Goal: Information Seeking & Learning: Find contact information

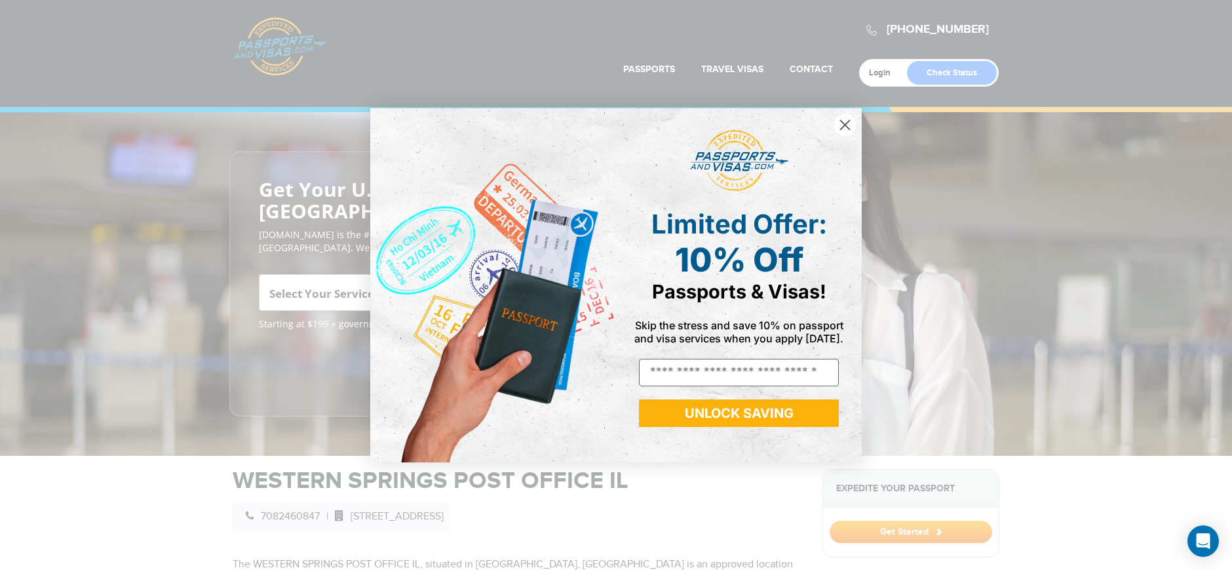
click at [847, 123] on icon "Close dialog" at bounding box center [845, 124] width 9 height 9
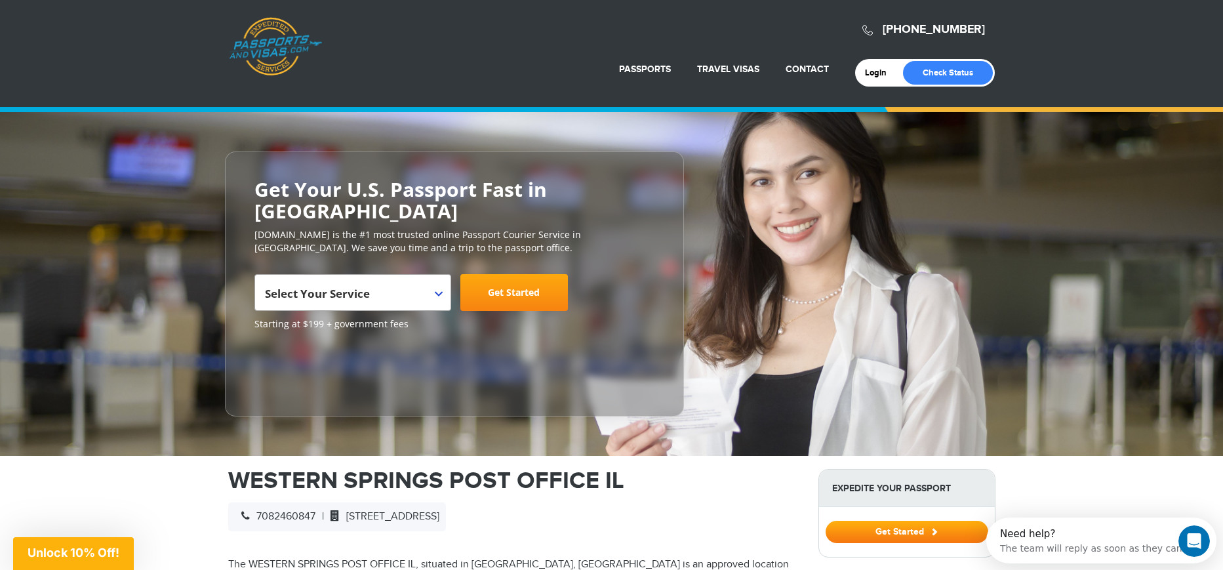
click at [439, 294] on b at bounding box center [439, 293] width 8 height 5
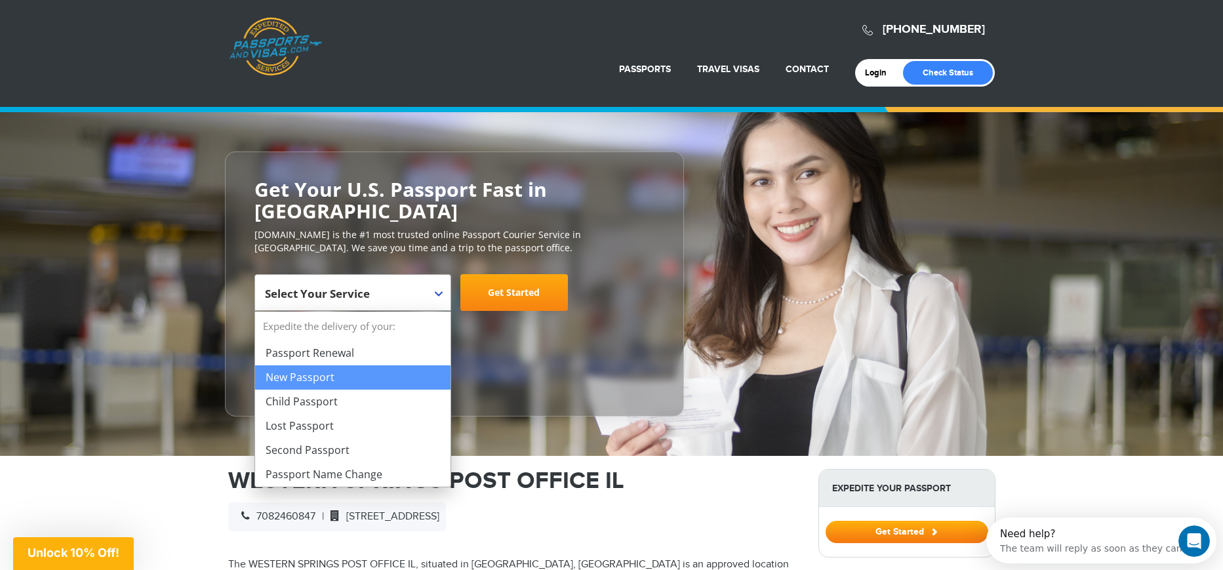
select select "**********"
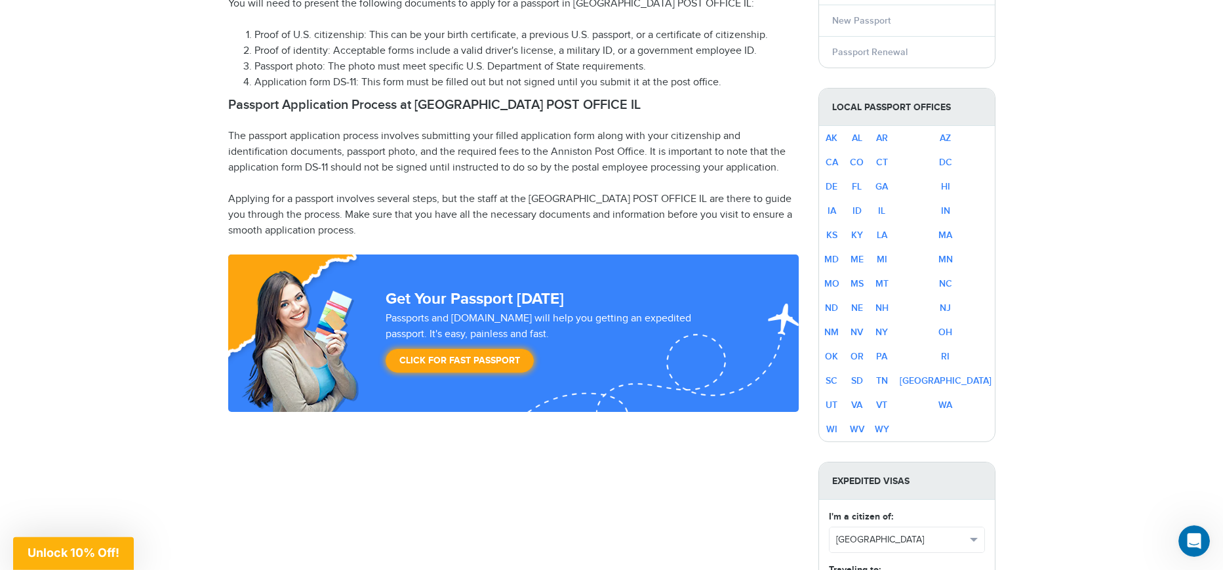
scroll to position [734, 0]
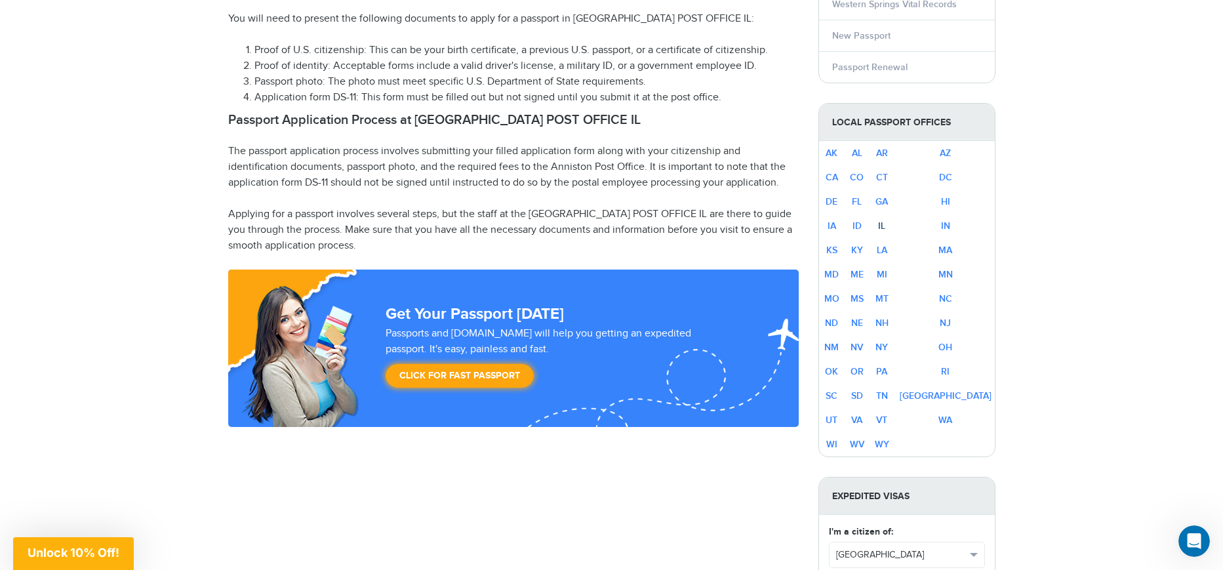
click at [885, 224] on link "IL" at bounding box center [881, 225] width 7 height 11
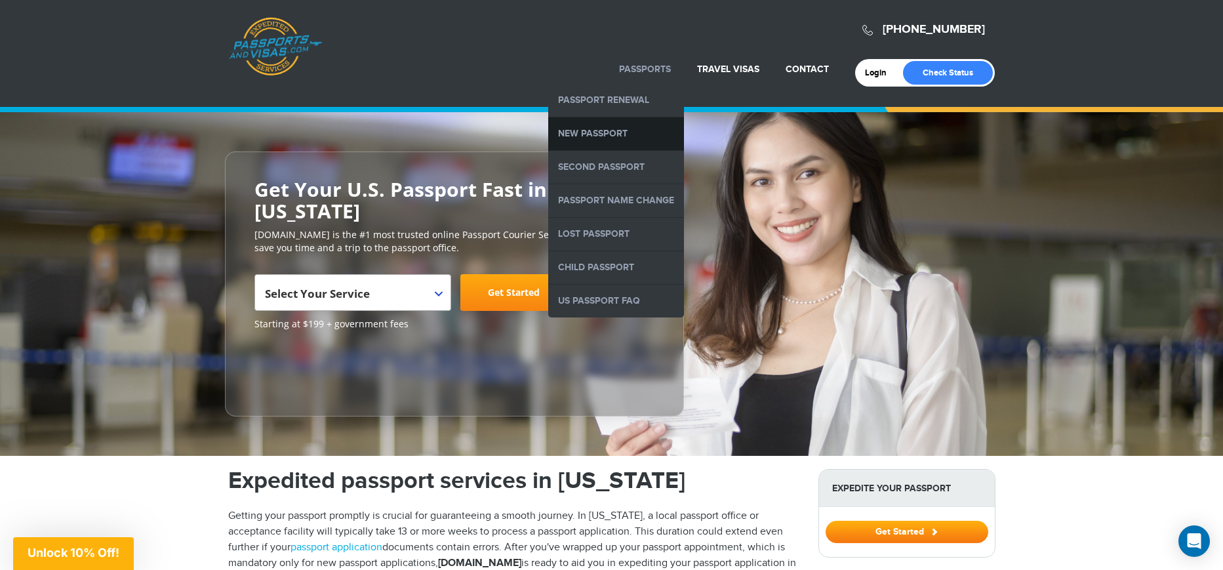
click at [596, 130] on link "New Passport" at bounding box center [616, 133] width 136 height 33
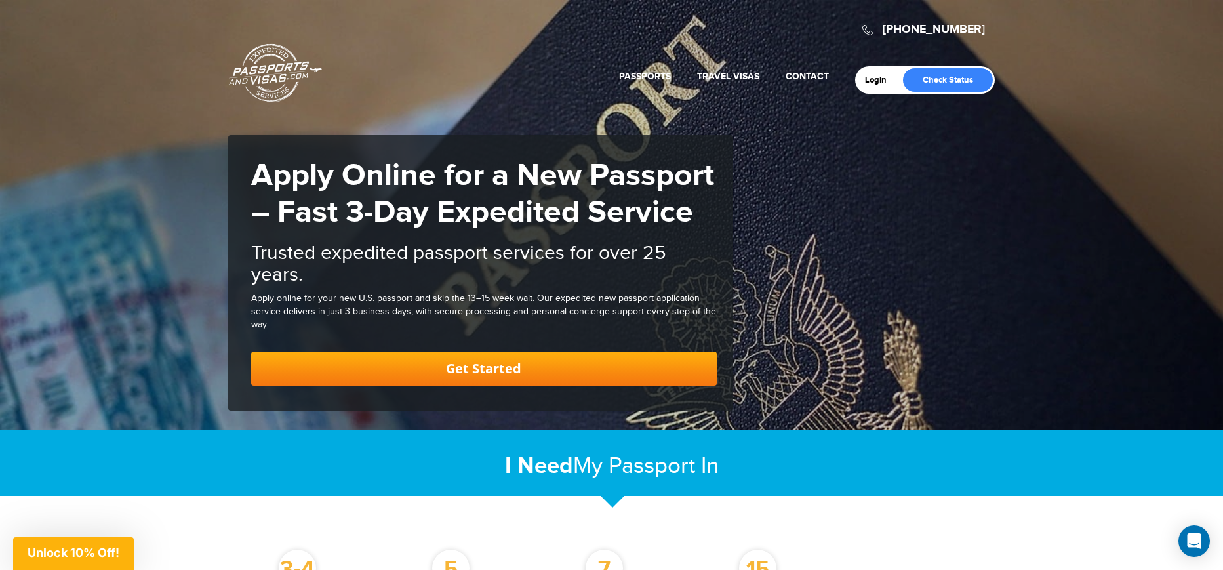
click at [814, 136] on div "800-860-8610 Passports & Visas.com Login Check Status Passports Passport Renewa…" at bounding box center [611, 215] width 1223 height 430
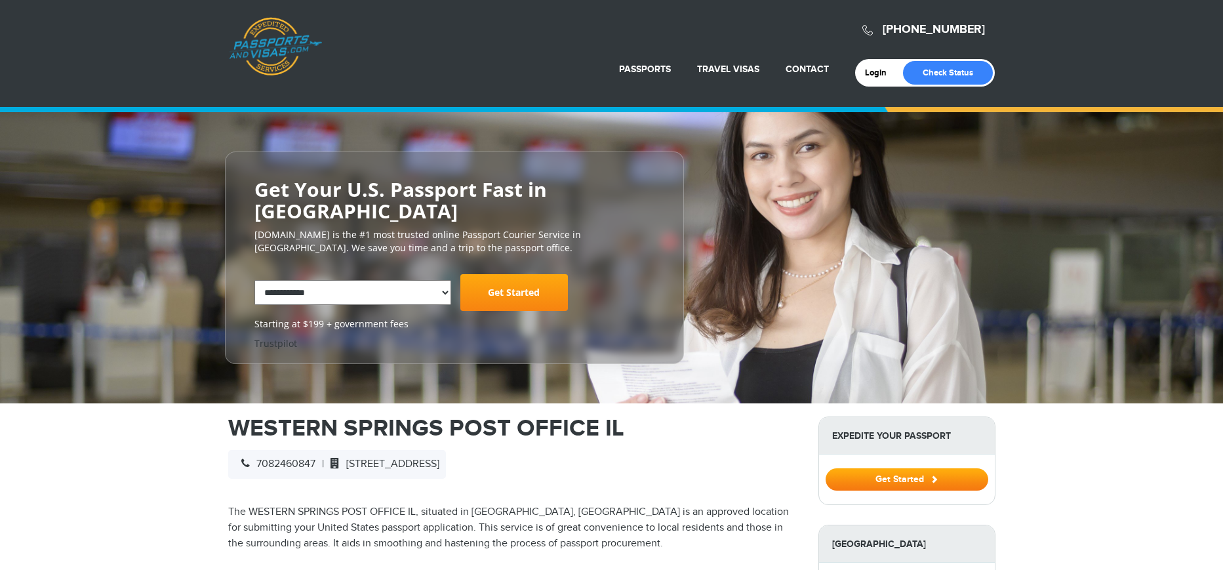
select select "**********"
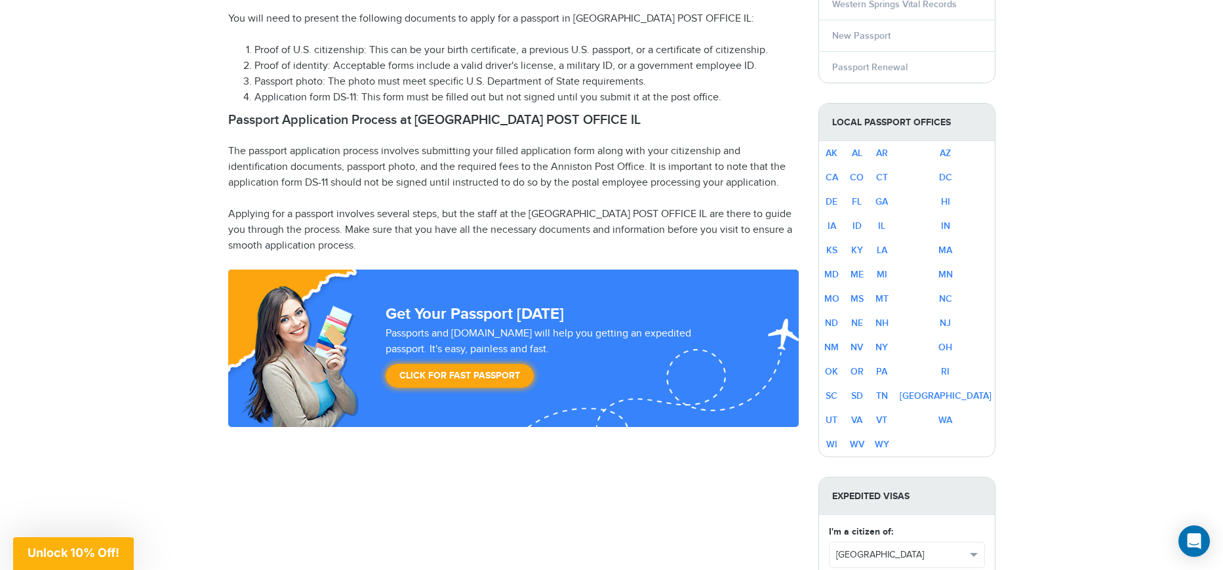
scroll to position [608, 0]
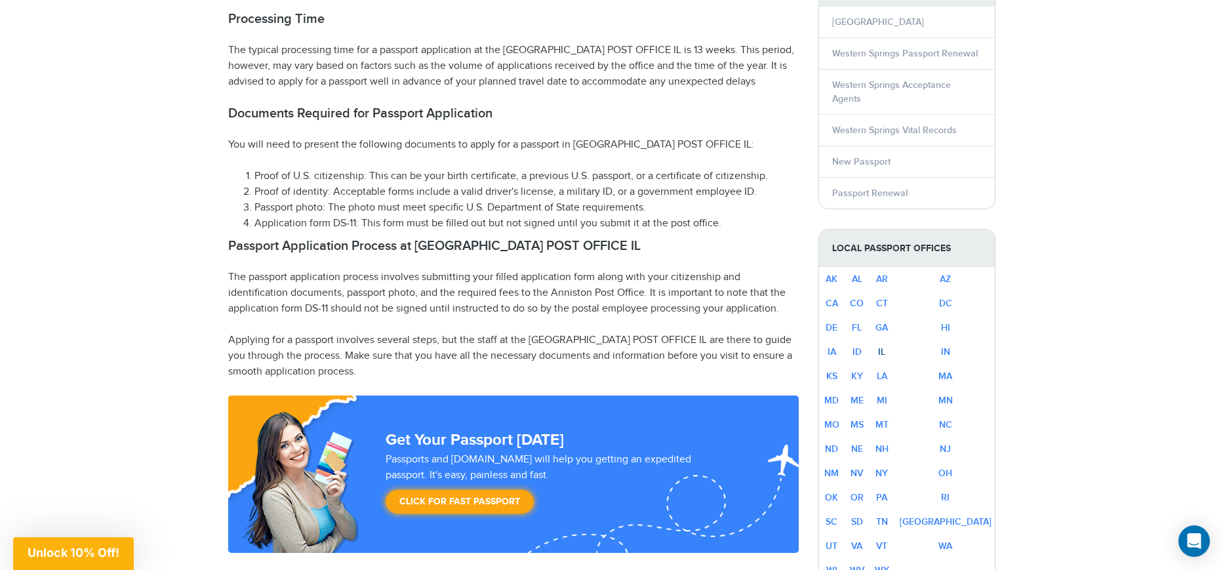
click at [885, 351] on link "IL" at bounding box center [881, 351] width 7 height 11
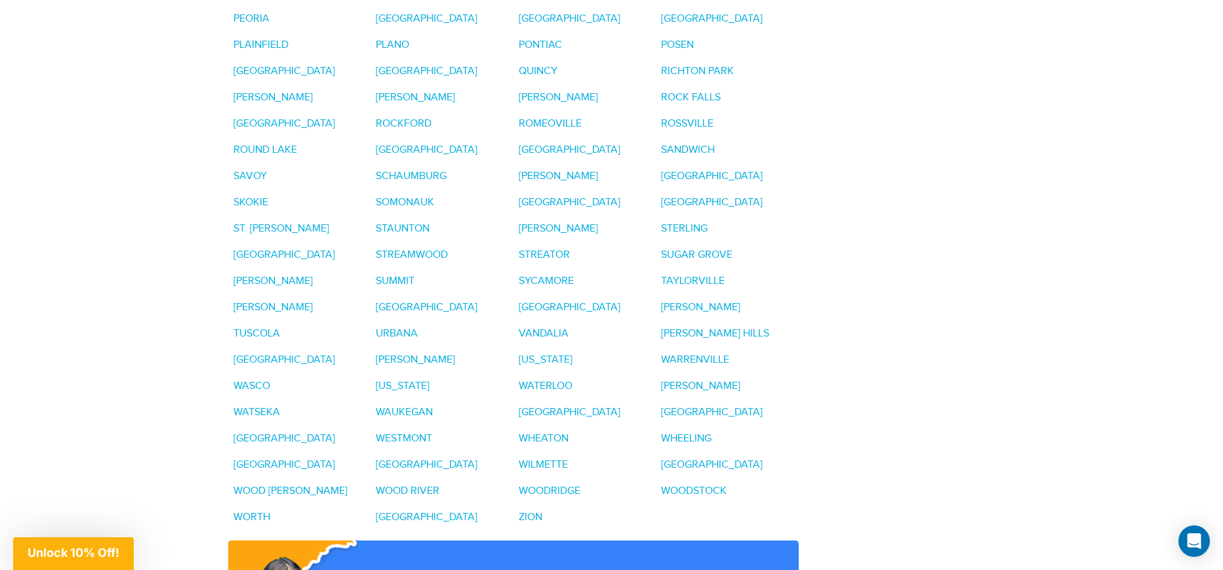
scroll to position [2444, 0]
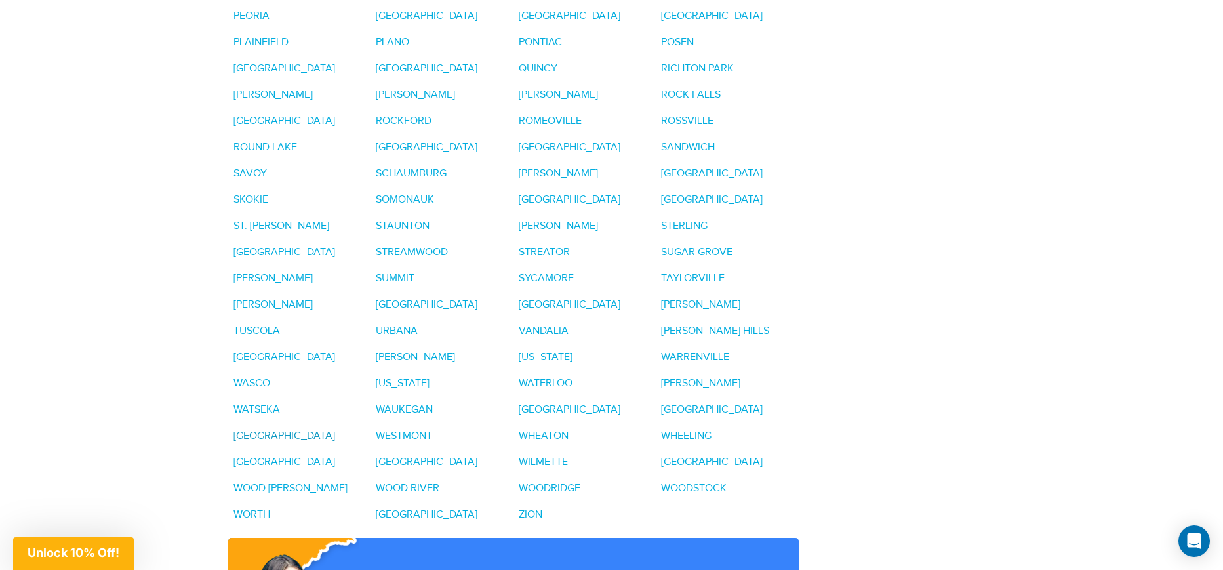
click at [335, 429] on link "[GEOGRAPHIC_DATA]" at bounding box center [284, 435] width 102 height 12
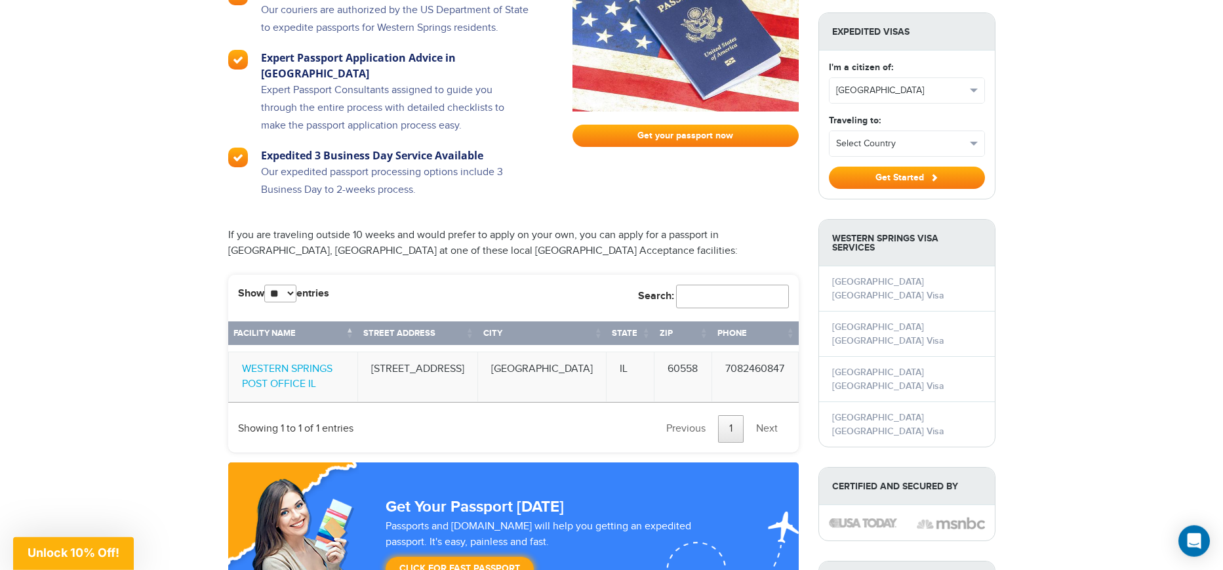
scroll to position [1112, 0]
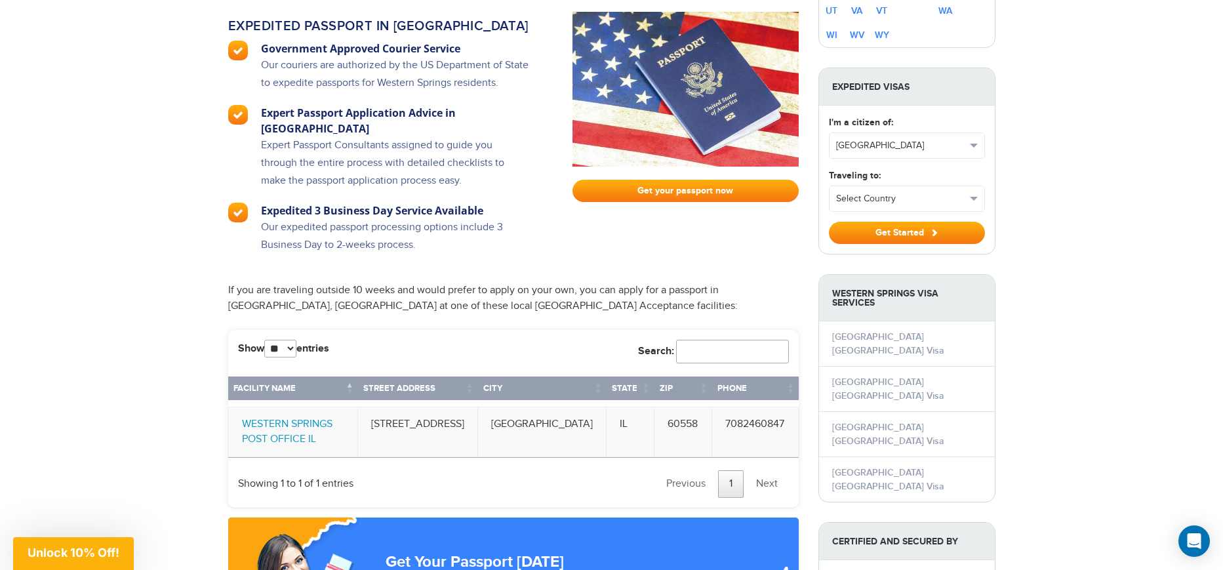
click at [284, 424] on link "WESTERN SPRINGS POST OFFICE IL" at bounding box center [287, 432] width 90 height 28
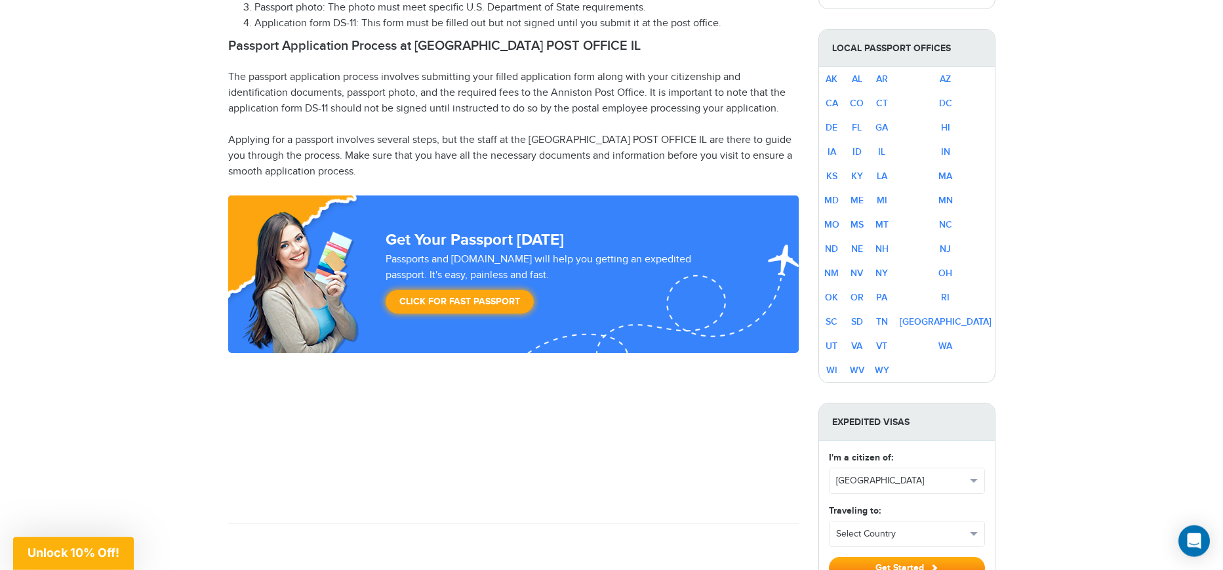
scroll to position [808, 0]
